Goal: Information Seeking & Learning: Learn about a topic

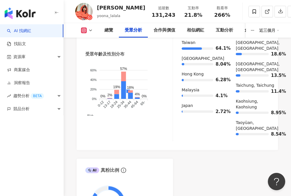
scroll to position [689, 0]
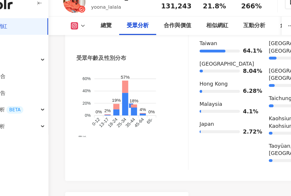
click at [126, 121] on div "男性 女性 60% 60% 40% 40% 20% 20% 0% 0% 0% 2% 19% 57% 18% 4% 0% 0-12 0-12 13-17 13-…" at bounding box center [128, 92] width 87 height 59
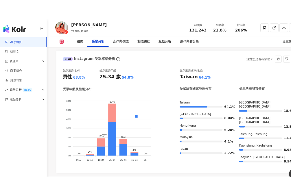
scroll to position [515, 0]
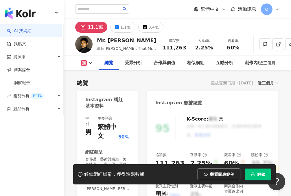
scroll to position [36, 0]
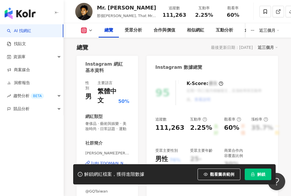
click at [252, 170] on button "解鎖" at bounding box center [258, 175] width 27 height 12
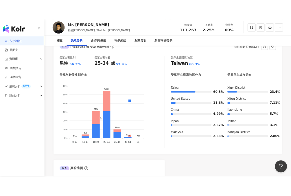
scroll to position [498, 0]
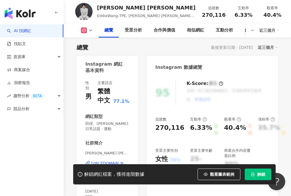
click at [252, 170] on button "解鎖" at bounding box center [258, 175] width 27 height 12
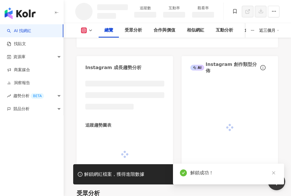
scroll to position [293, 0]
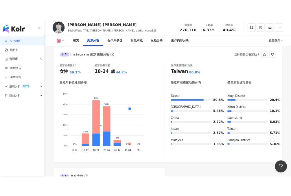
scroll to position [502, 0]
